Goal: Check status: Check status

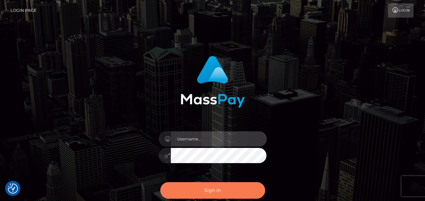
type input "india.of"
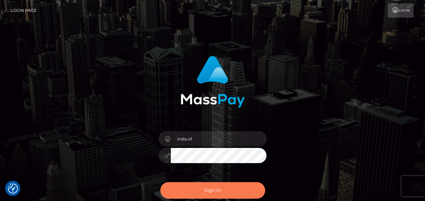
click at [228, 189] on button "Sign in" at bounding box center [212, 190] width 105 height 17
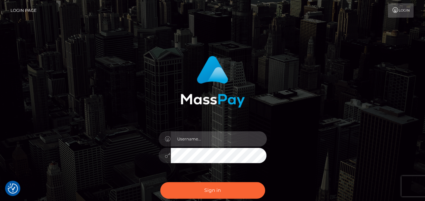
type input "india.of"
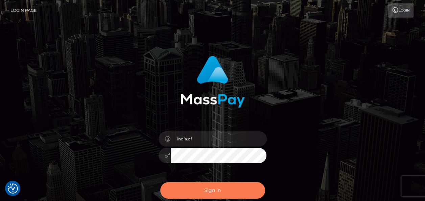
click at [228, 189] on button "Sign in" at bounding box center [212, 190] width 105 height 17
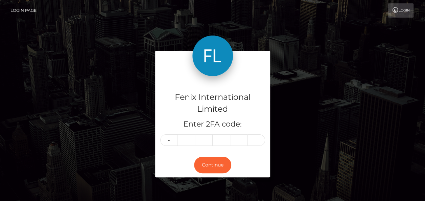
type input "5"
type input "3"
type input "0"
type input "3"
type input "5"
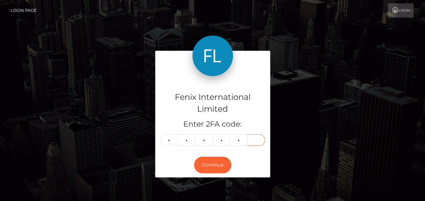
type input "8"
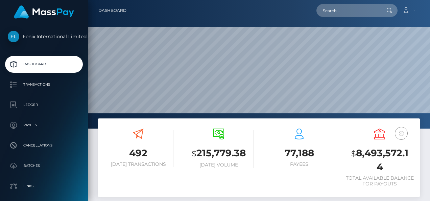
scroll to position [120, 100]
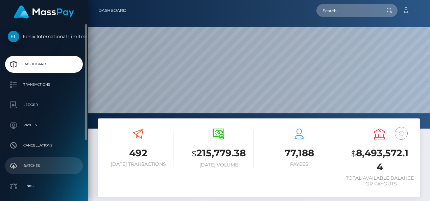
click at [52, 169] on p "Batches" at bounding box center [44, 165] width 72 height 10
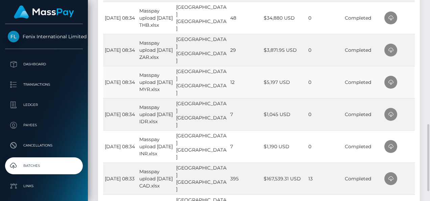
scroll to position [270, 0]
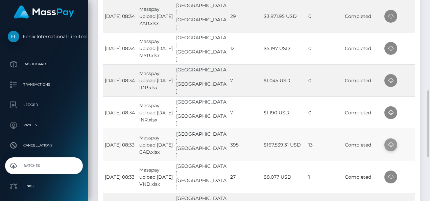
click at [390, 144] on icon at bounding box center [390, 145] width 8 height 8
click at [404, 110] on td at bounding box center [398, 112] width 32 height 32
click at [388, 111] on icon at bounding box center [390, 112] width 8 height 8
click at [410, 76] on td at bounding box center [398, 80] width 32 height 32
click at [390, 78] on icon at bounding box center [390, 80] width 8 height 8
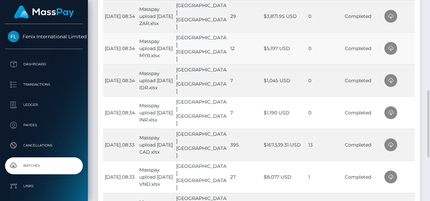
click at [412, 51] on td at bounding box center [398, 48] width 32 height 32
click at [386, 48] on icon at bounding box center [390, 48] width 8 height 8
click at [407, 19] on td at bounding box center [398, 16] width 32 height 32
click at [384, 18] on span at bounding box center [390, 16] width 13 height 13
click at [409, 16] on td at bounding box center [398, 16] width 32 height 32
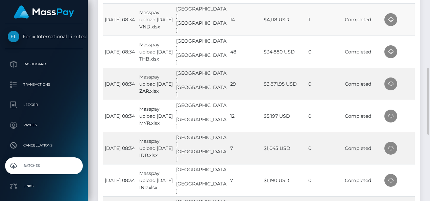
scroll to position [169, 0]
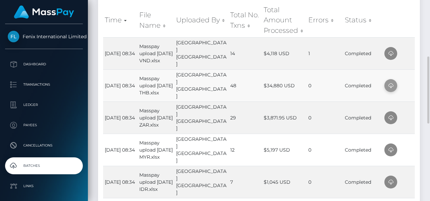
click at [392, 83] on icon at bounding box center [390, 85] width 8 height 8
click at [407, 50] on td at bounding box center [398, 53] width 32 height 32
click at [391, 53] on icon at bounding box center [390, 53] width 8 height 8
click at [411, 51] on td at bounding box center [398, 53] width 32 height 32
